Goal: Information Seeking & Learning: Learn about a topic

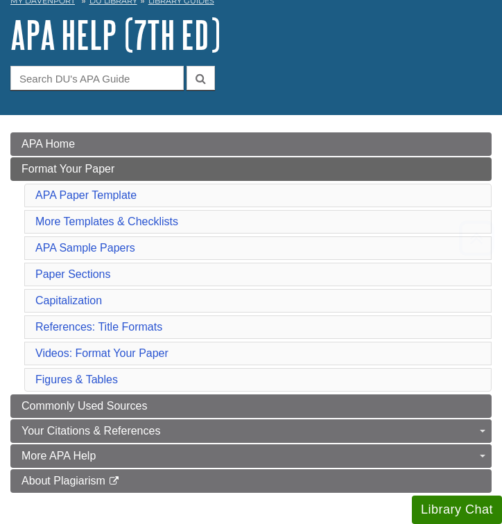
scroll to position [67, 0]
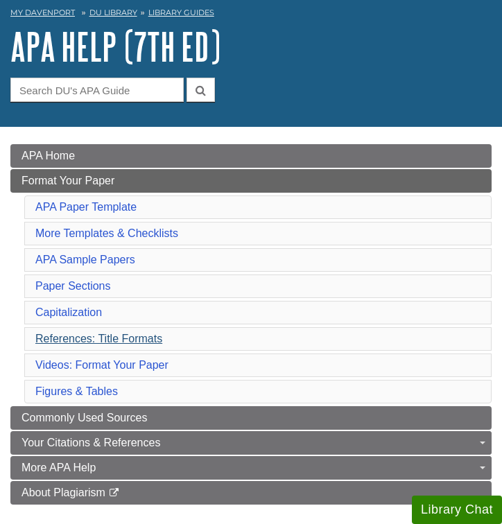
click at [124, 334] on link "References: Title Formats" at bounding box center [98, 339] width 127 height 12
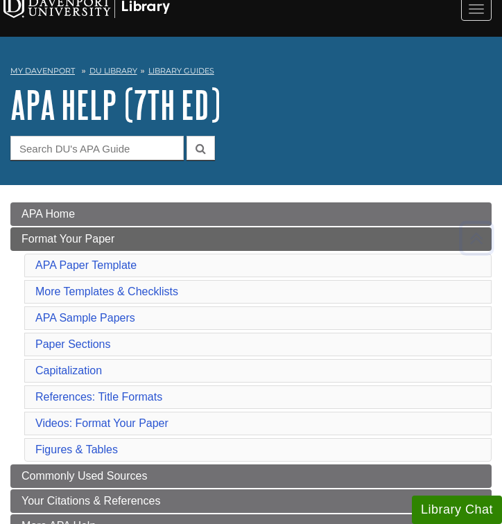
scroll to position [5, 0]
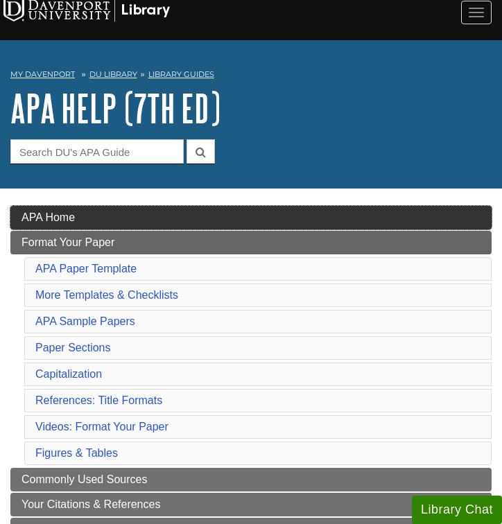
click at [68, 215] on span "APA Home" at bounding box center [47, 217] width 53 height 12
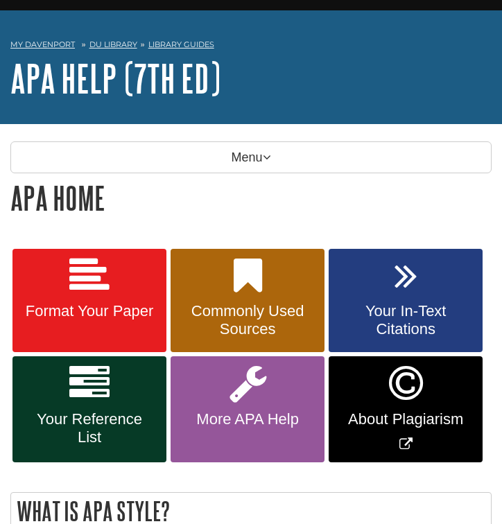
scroll to position [61, 0]
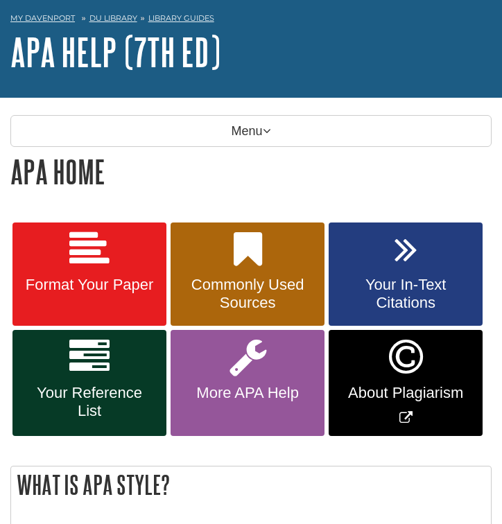
click at [394, 272] on link "Your In-Text Citations" at bounding box center [405, 274] width 154 height 104
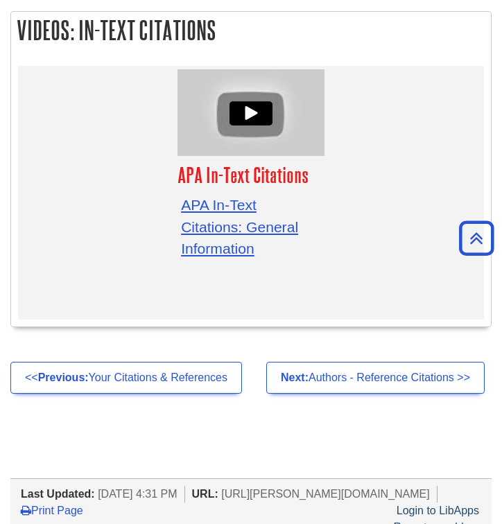
scroll to position [4961, 0]
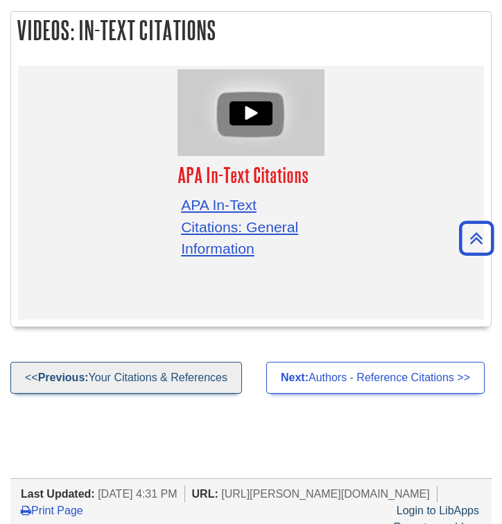
click at [121, 362] on link "<< Previous: Your Citations & References" at bounding box center [125, 378] width 231 height 32
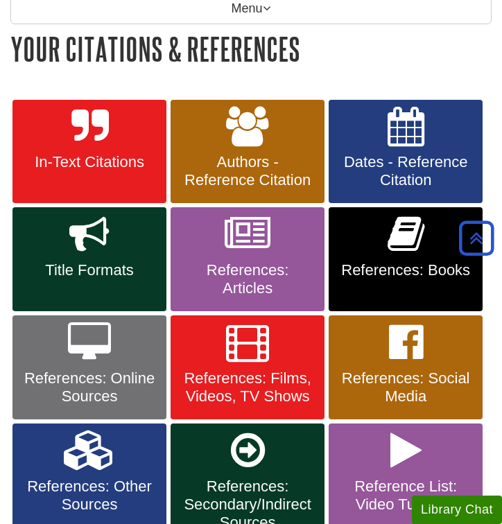
scroll to position [213, 0]
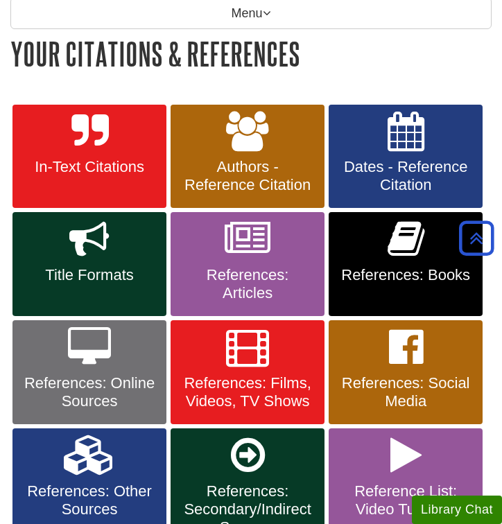
click at [100, 389] on span "References: Online Sources" at bounding box center [89, 392] width 133 height 36
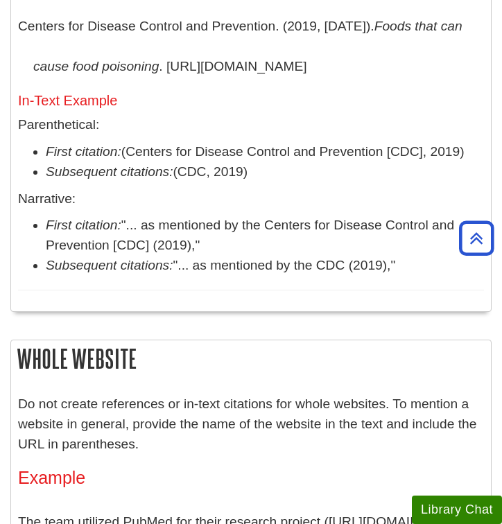
scroll to position [1725, 0]
